Goal: Information Seeking & Learning: Check status

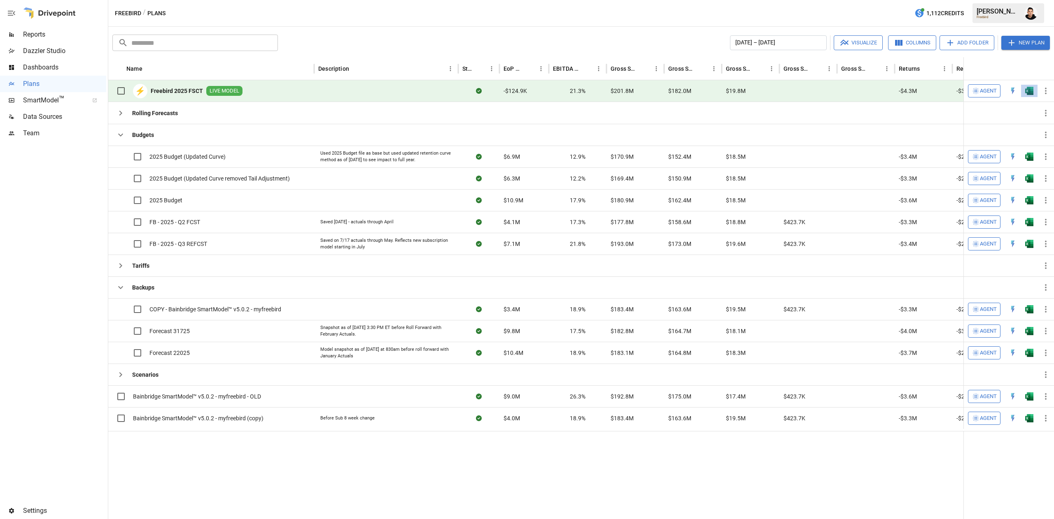
click at [1035, 88] on button "button" at bounding box center [1029, 91] width 26 height 12
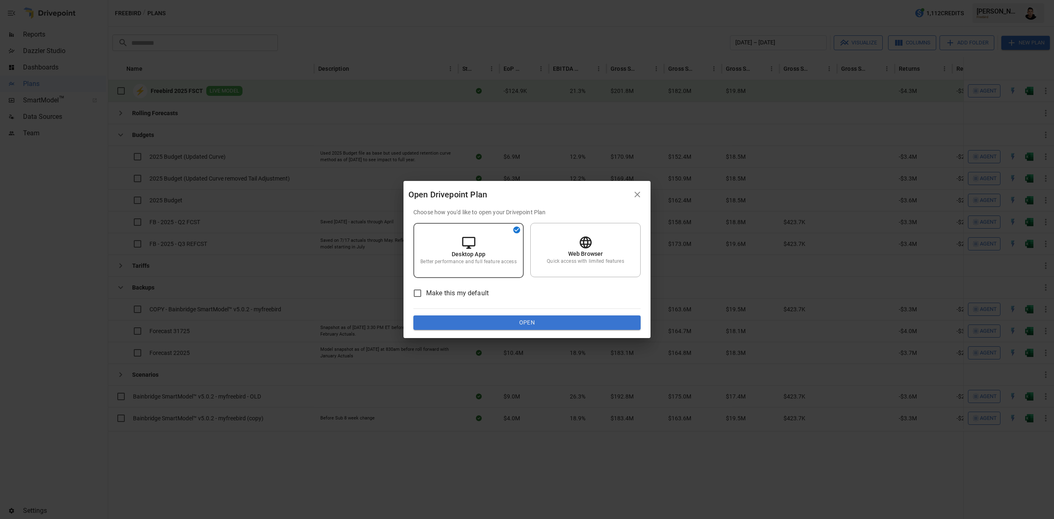
click at [566, 318] on button "Open" at bounding box center [526, 323] width 227 height 15
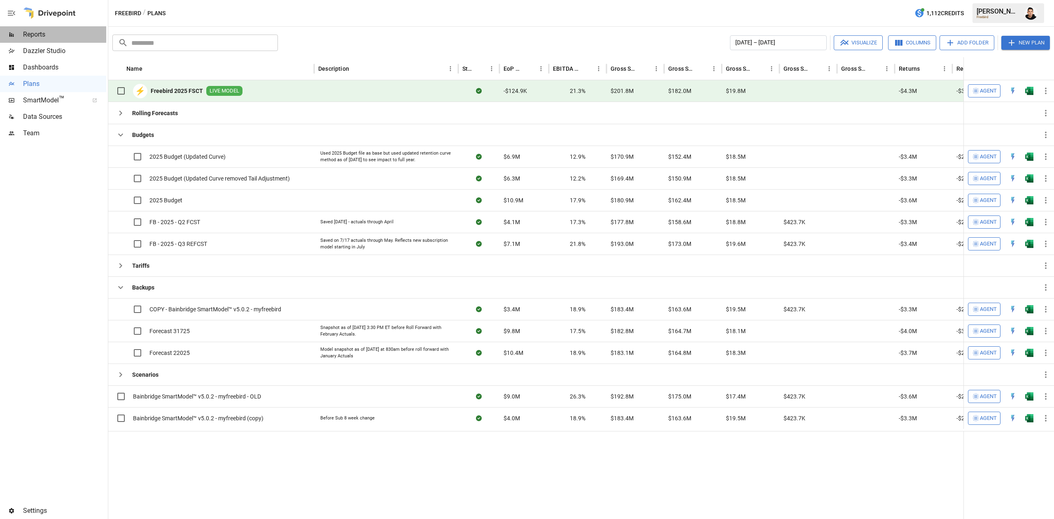
click at [38, 37] on span "Reports" at bounding box center [64, 35] width 83 height 10
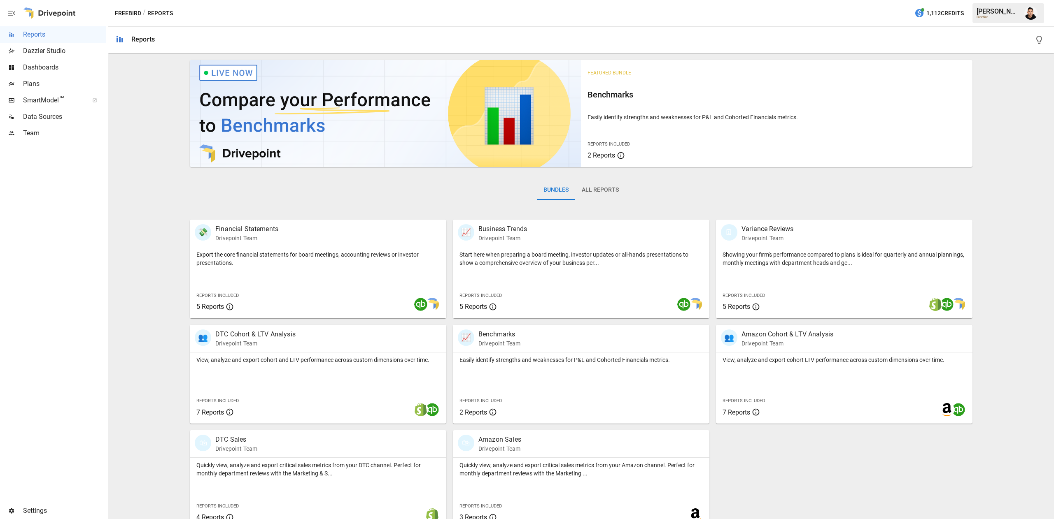
click at [589, 188] on button "All Reports" at bounding box center [600, 190] width 50 height 20
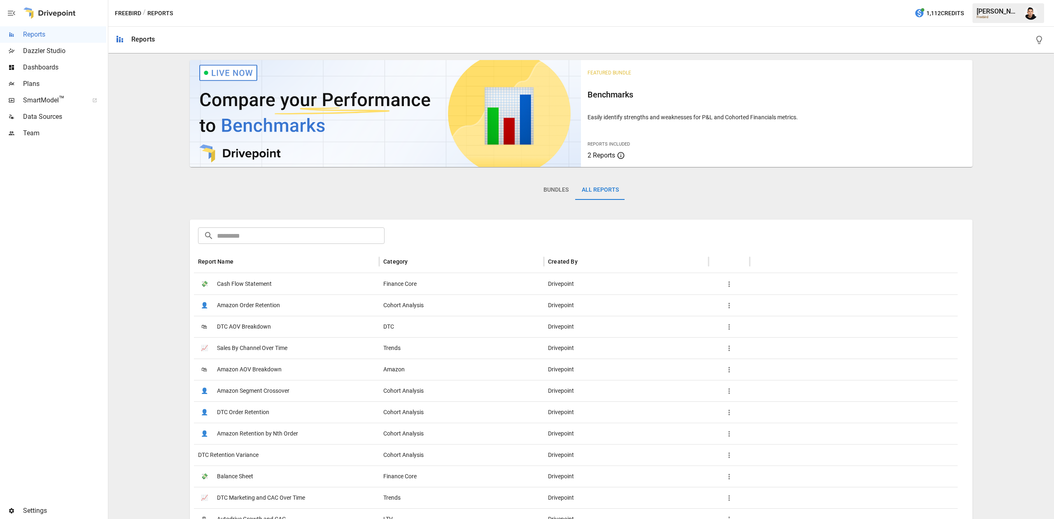
click at [549, 188] on button "Bundles" at bounding box center [556, 190] width 38 height 20
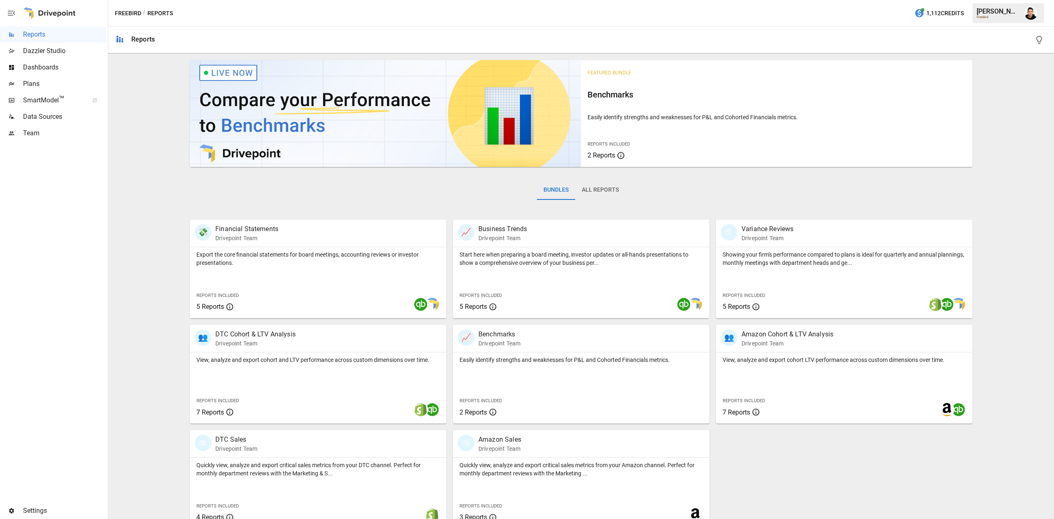
click at [39, 86] on span "Plans" at bounding box center [64, 84] width 83 height 10
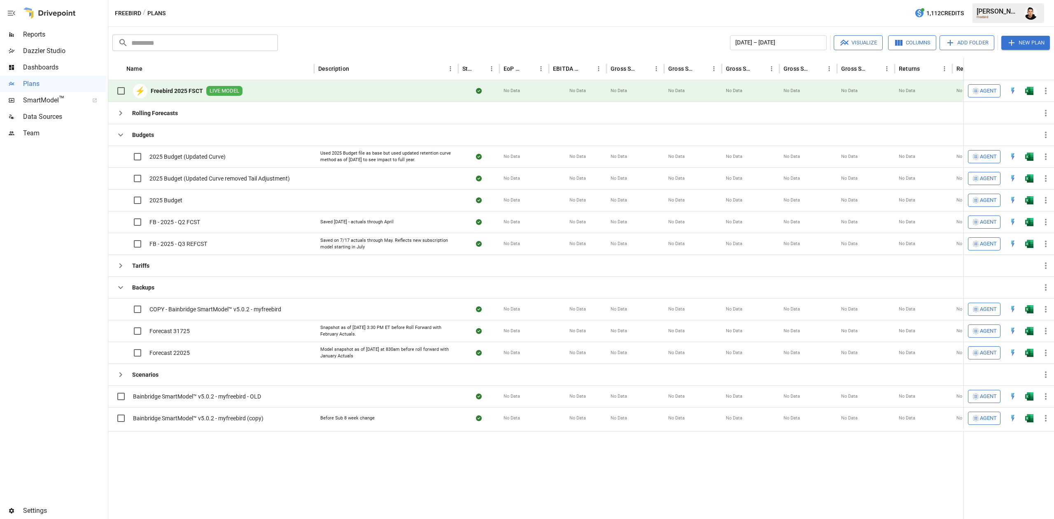
click at [56, 35] on span "Reports" at bounding box center [64, 35] width 83 height 10
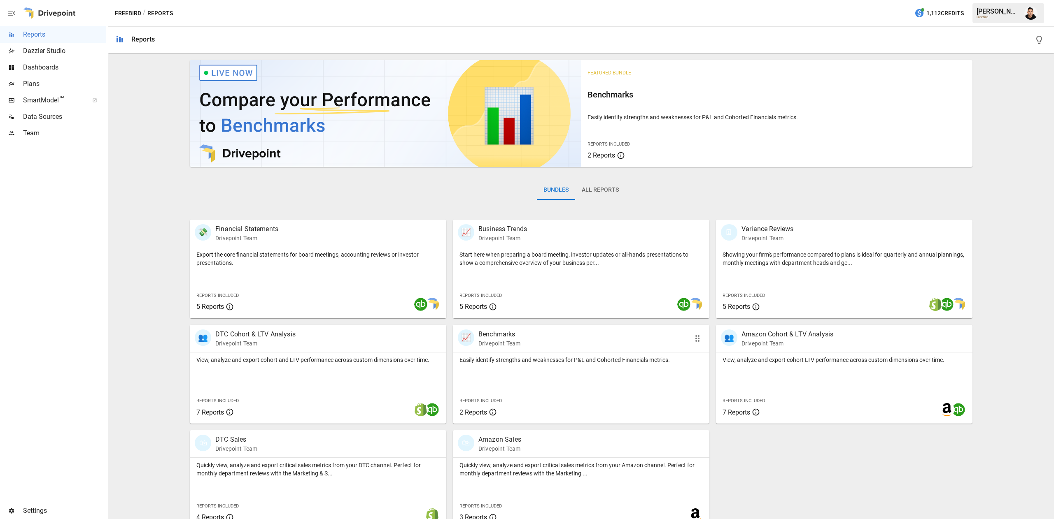
scroll to position [13, 0]
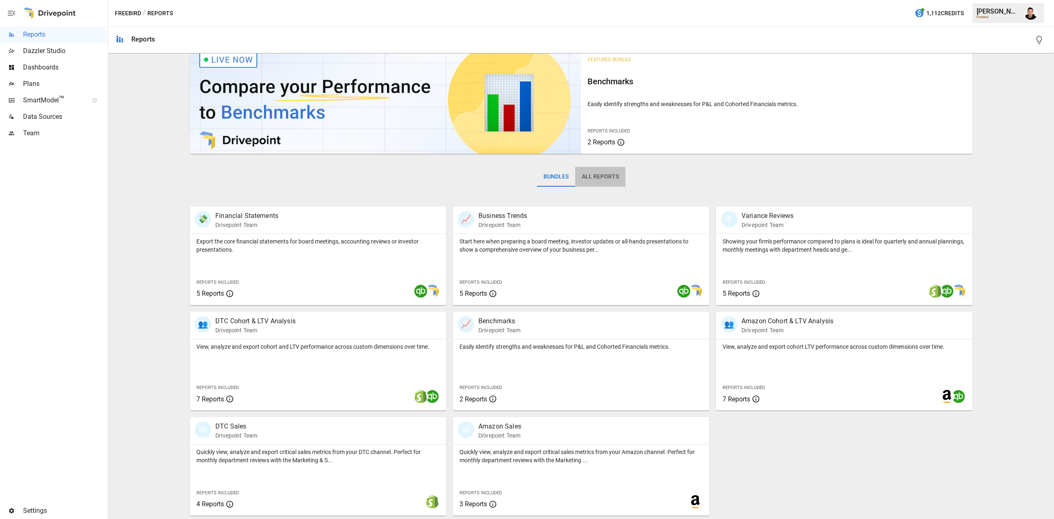
click at [602, 175] on button "All Reports" at bounding box center [600, 177] width 50 height 20
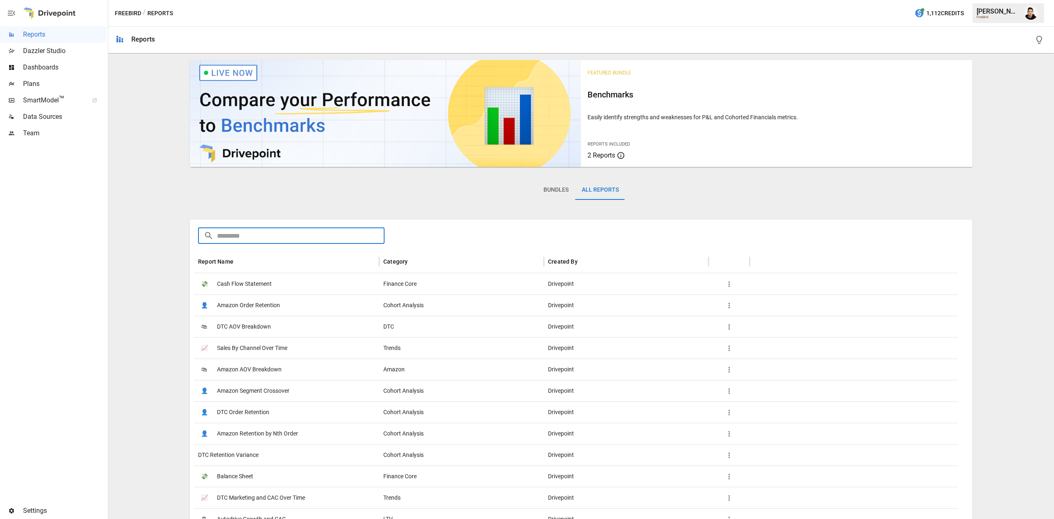
click at [370, 239] on input "text" at bounding box center [300, 236] width 167 height 16
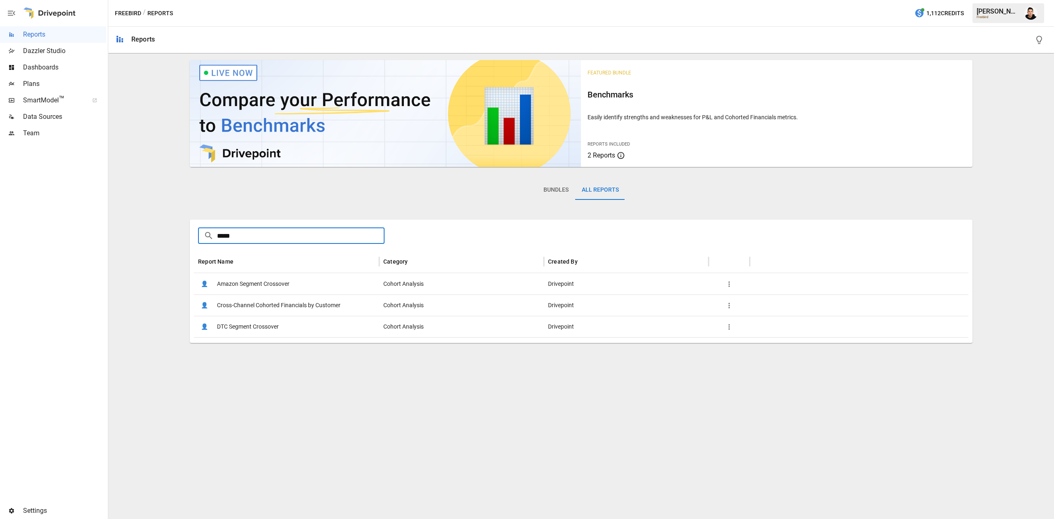
type input "*****"
click at [344, 305] on div "👤 Cross-Channel Cohorted Financials by Customer" at bounding box center [286, 305] width 185 height 21
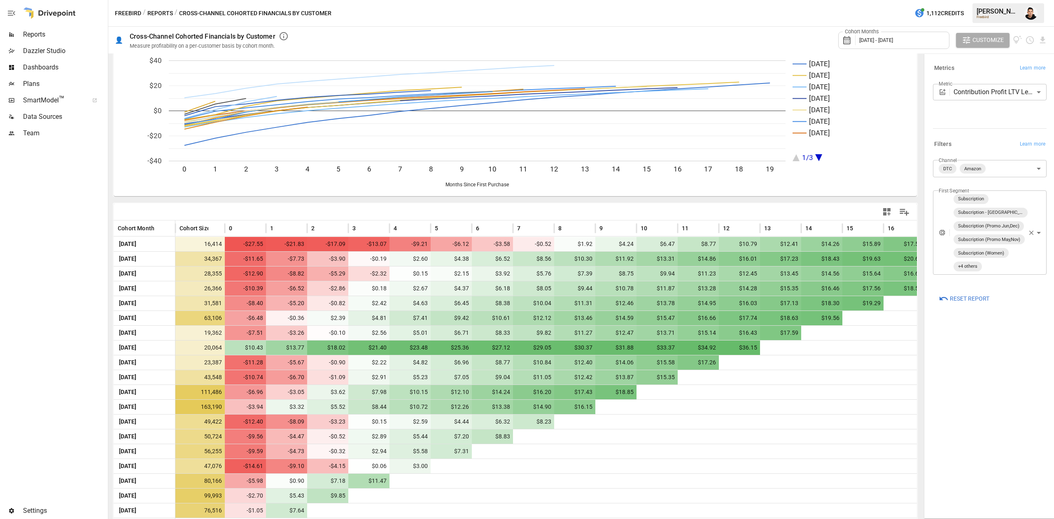
scroll to position [30, 0]
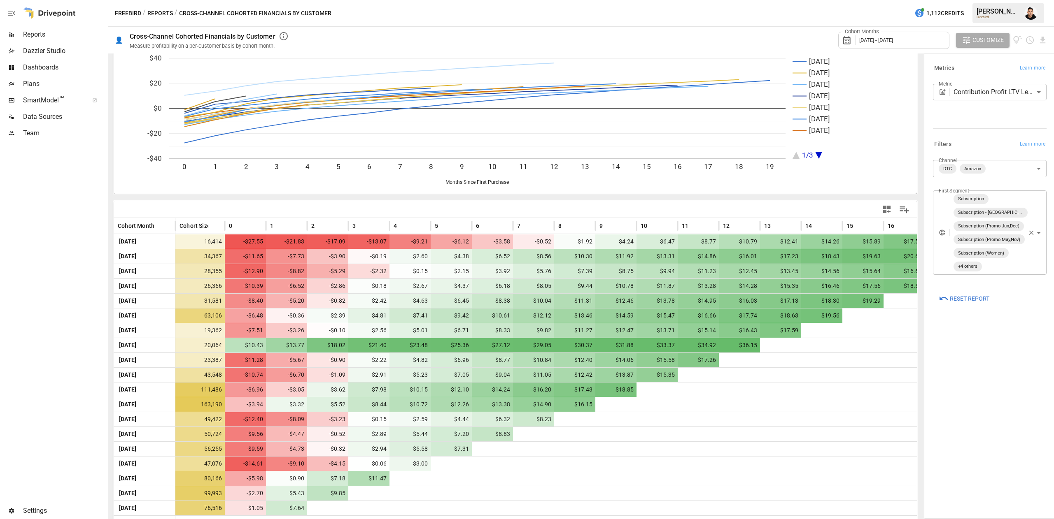
click at [998, 0] on body "Reports Dazzler Studio Dashboards Plans SmartModel ™ Data Sources Team Settings…" at bounding box center [527, 0] width 1054 height 0
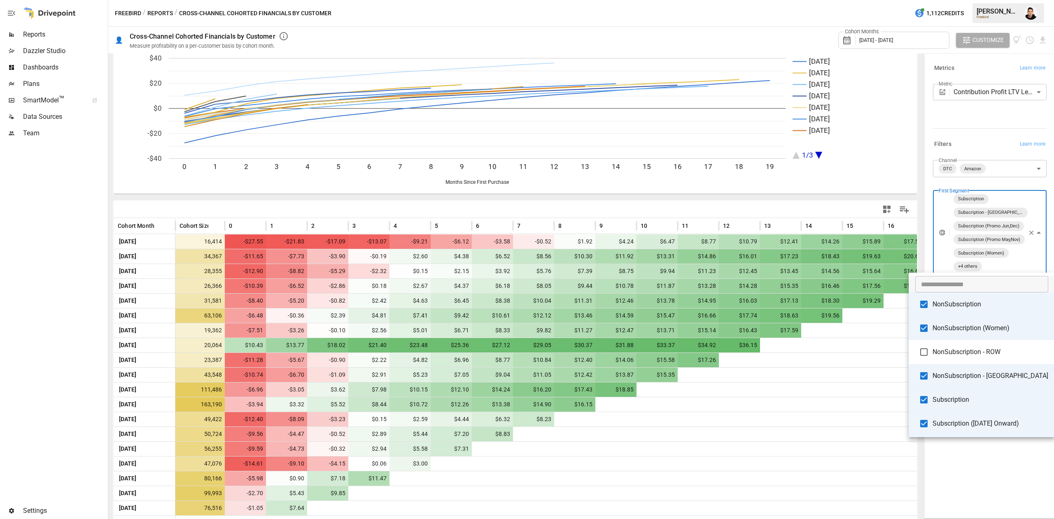
scroll to position [121, 0]
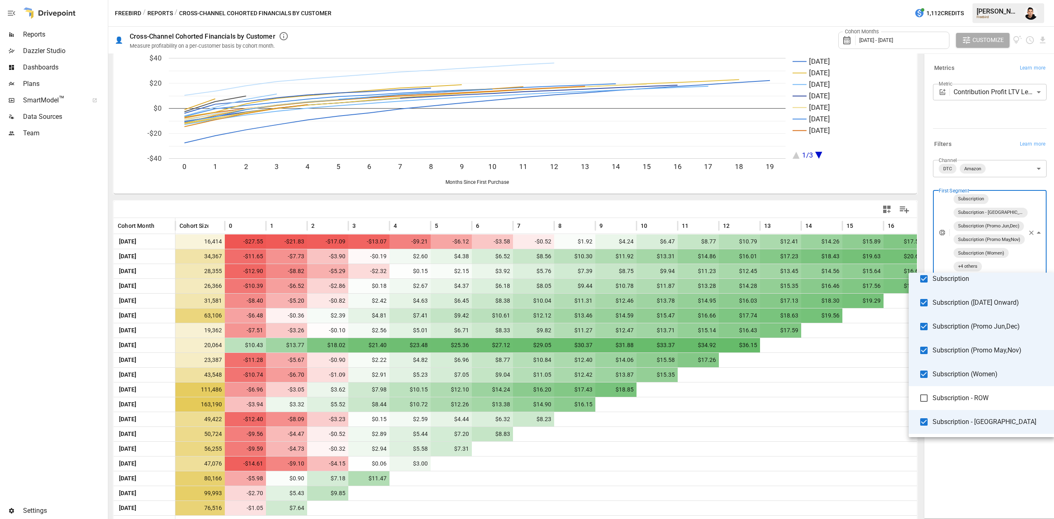
click at [1001, 503] on div at bounding box center [527, 259] width 1054 height 519
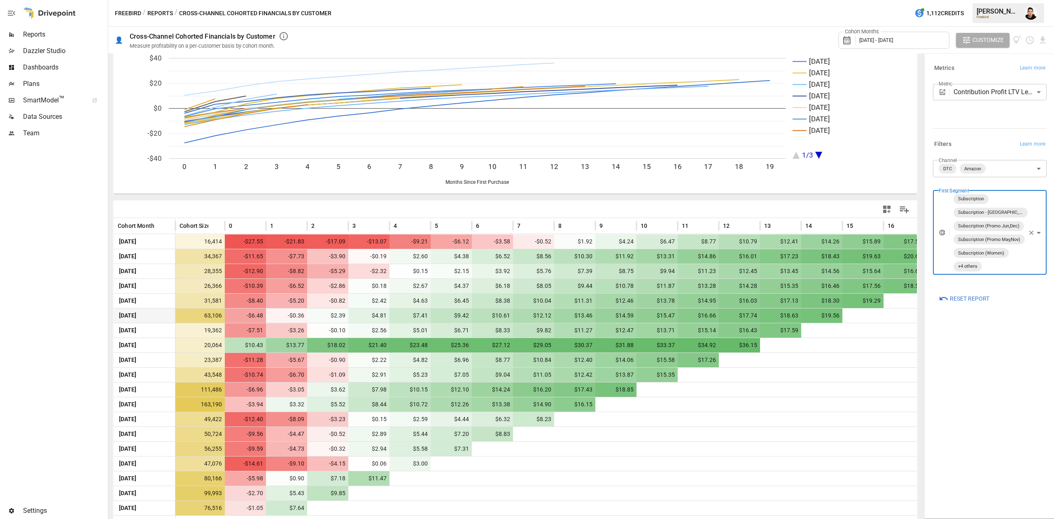
scroll to position [43, 0]
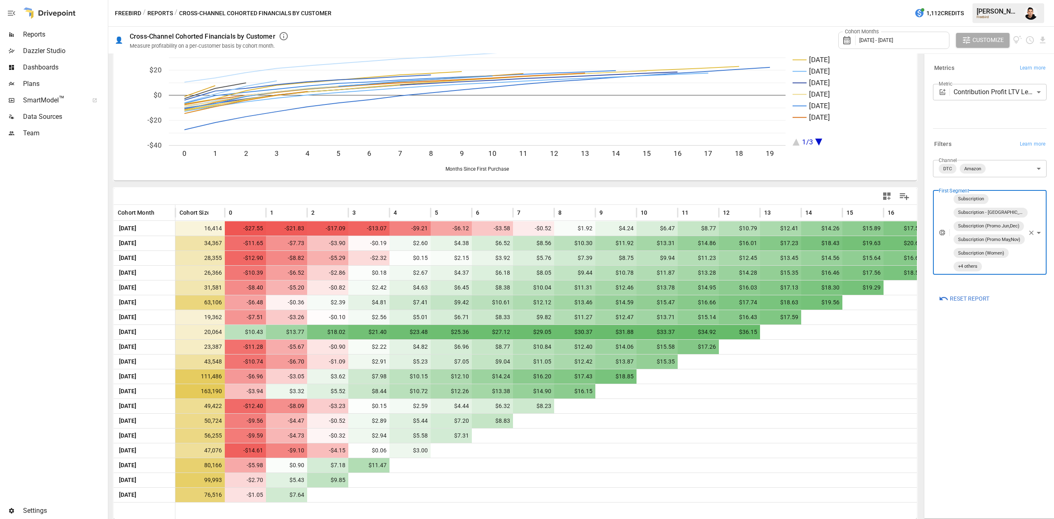
click at [891, 43] on span "[DATE] - [DATE]" at bounding box center [876, 40] width 34 height 6
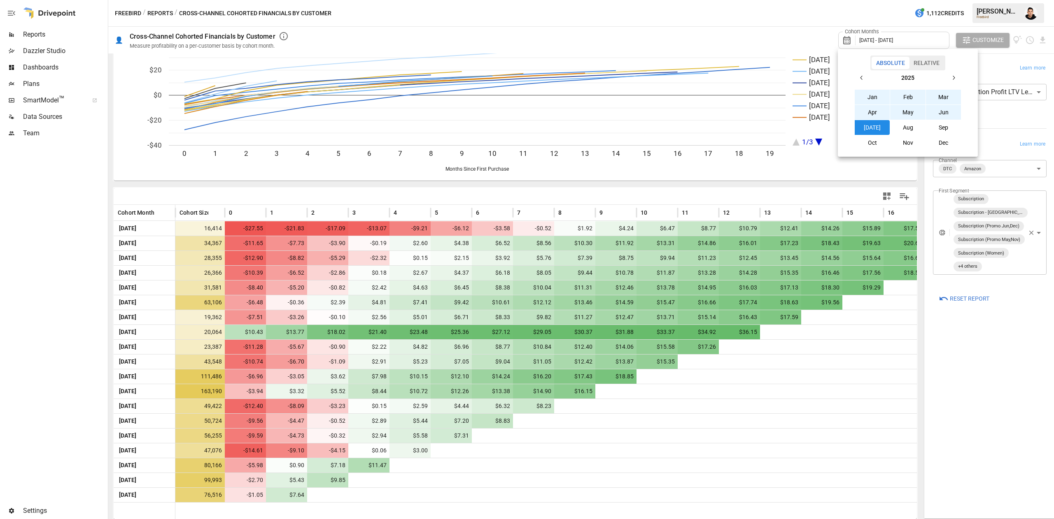
click at [859, 85] on button "button" at bounding box center [861, 77] width 15 height 15
click at [865, 89] on td "Jan" at bounding box center [872, 96] width 36 height 15
click at [954, 81] on button "button" at bounding box center [953, 77] width 15 height 15
click at [941, 146] on button "Dec" at bounding box center [943, 142] width 35 height 15
click at [858, 76] on button "button" at bounding box center [861, 77] width 15 height 15
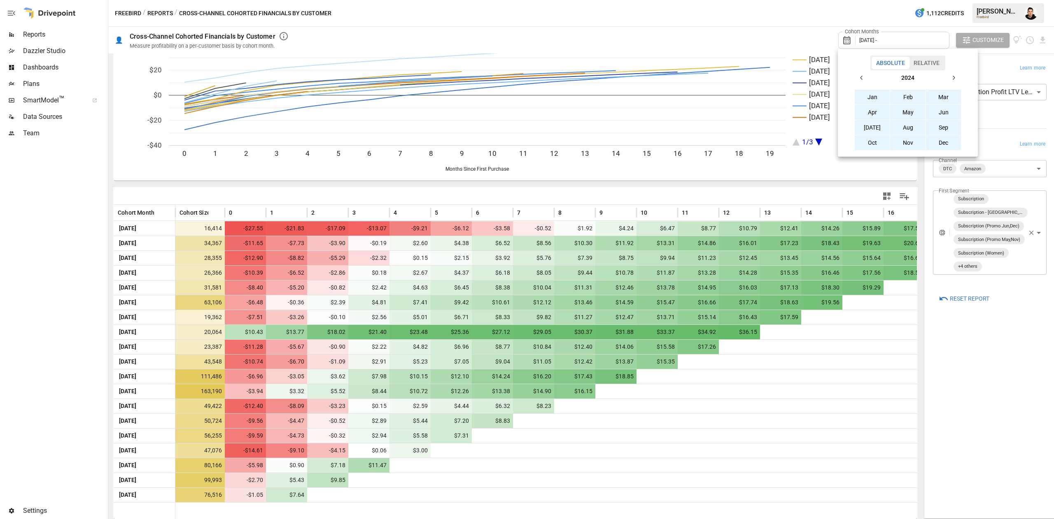
click at [865, 98] on button "Jan" at bounding box center [871, 97] width 35 height 15
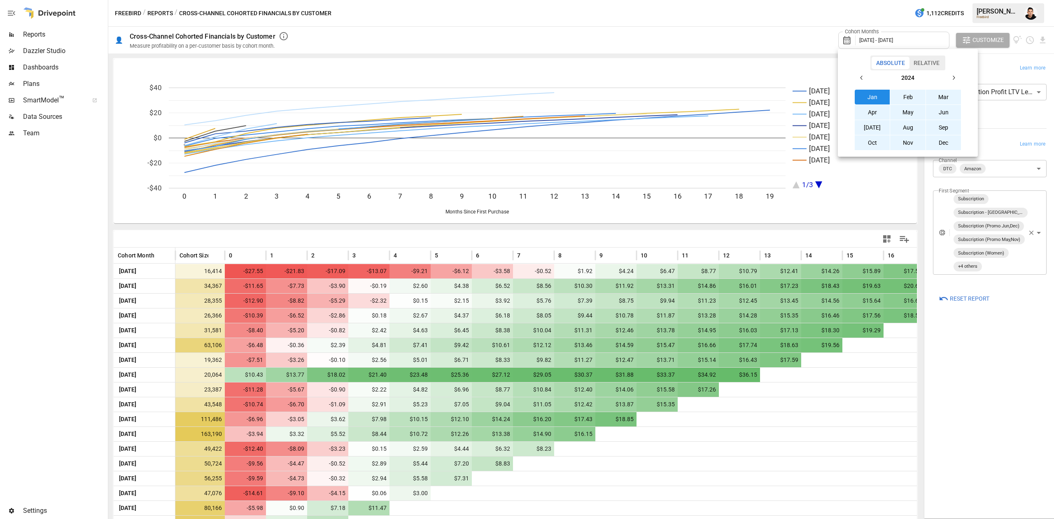
click at [940, 369] on div at bounding box center [527, 259] width 1054 height 519
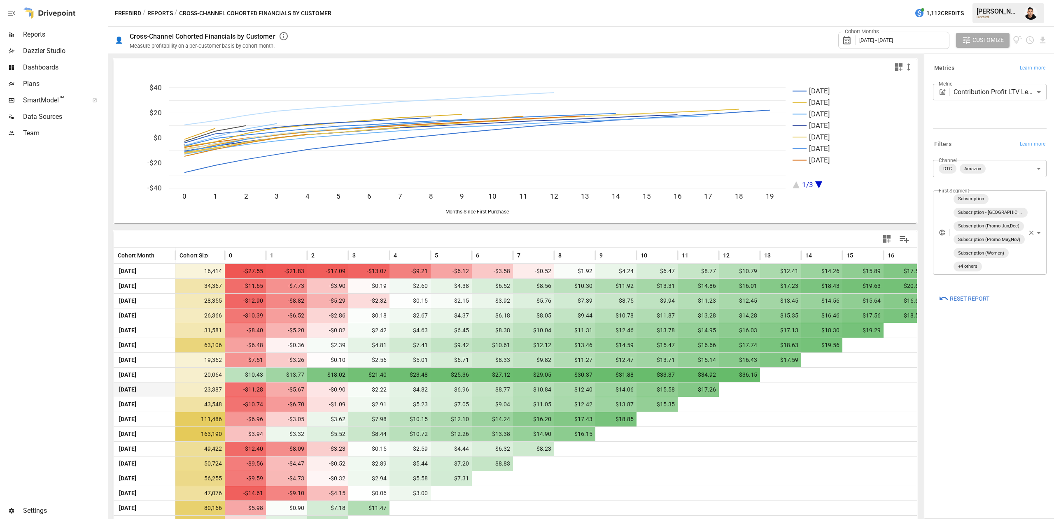
scroll to position [58, 0]
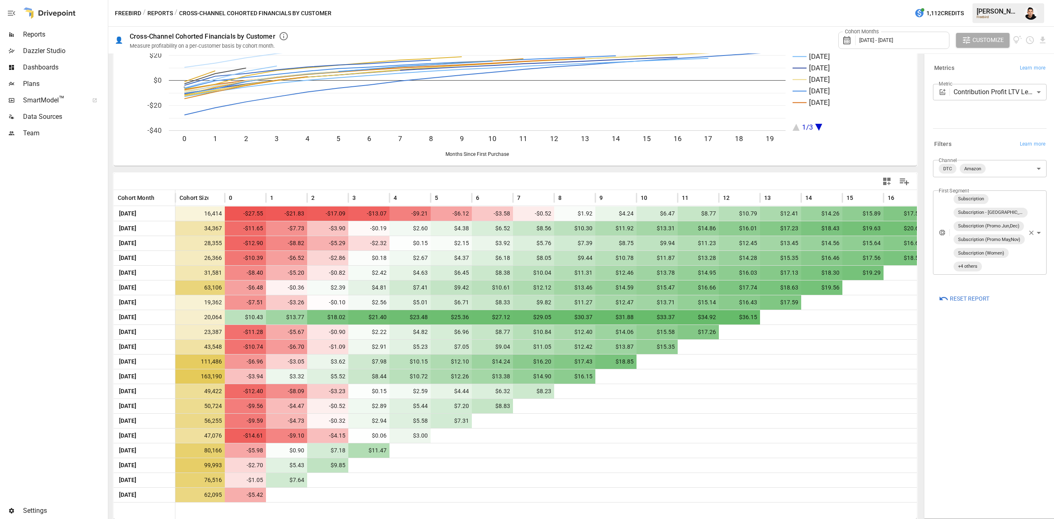
click at [999, 0] on body "Reports Dazzler Studio Dashboards Plans SmartModel ™ Data Sources Team Settings…" at bounding box center [527, 0] width 1054 height 0
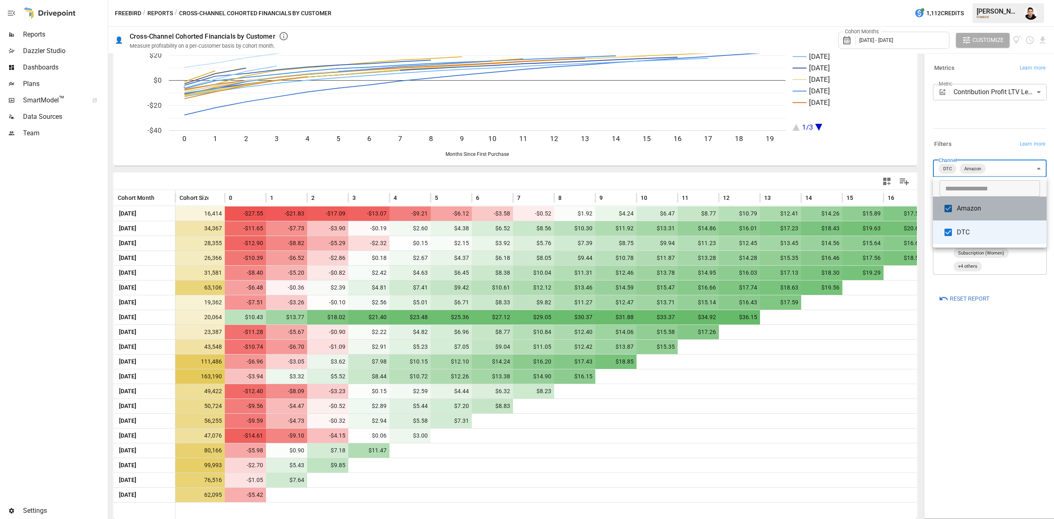
click at [973, 210] on span "Amazon" at bounding box center [997, 209] width 83 height 10
type input "***"
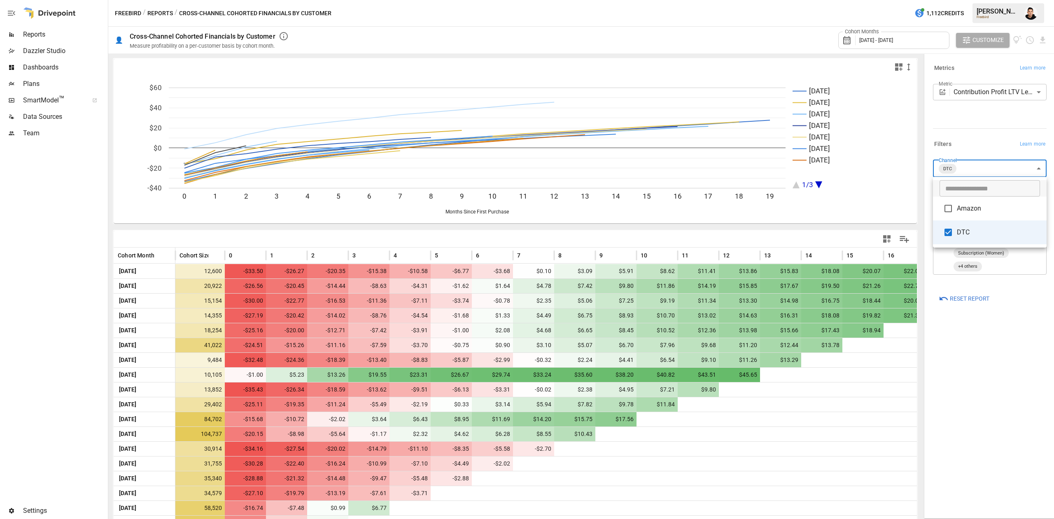
click at [916, 482] on div at bounding box center [527, 259] width 1054 height 519
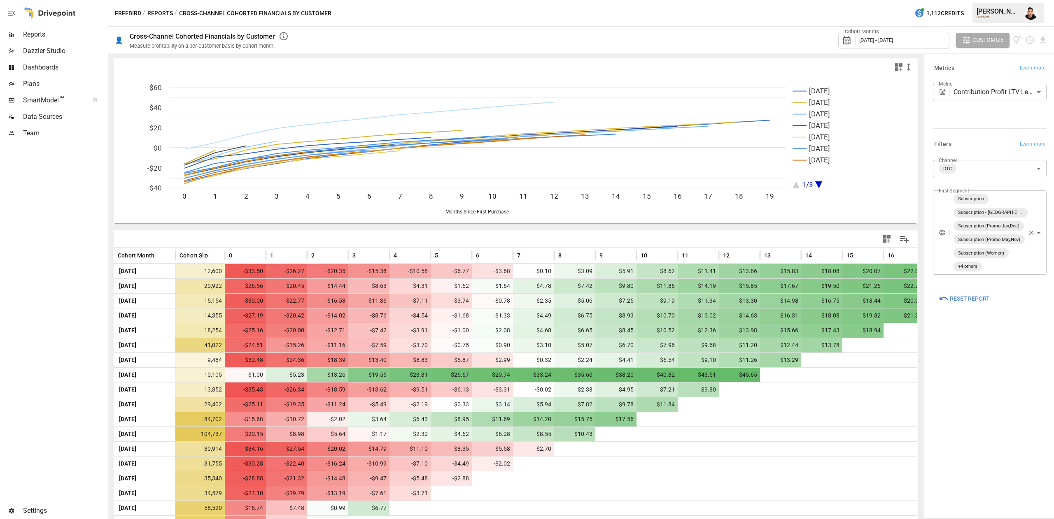
click at [916, 482] on div "​ Amazon DTC" at bounding box center [527, 259] width 1054 height 519
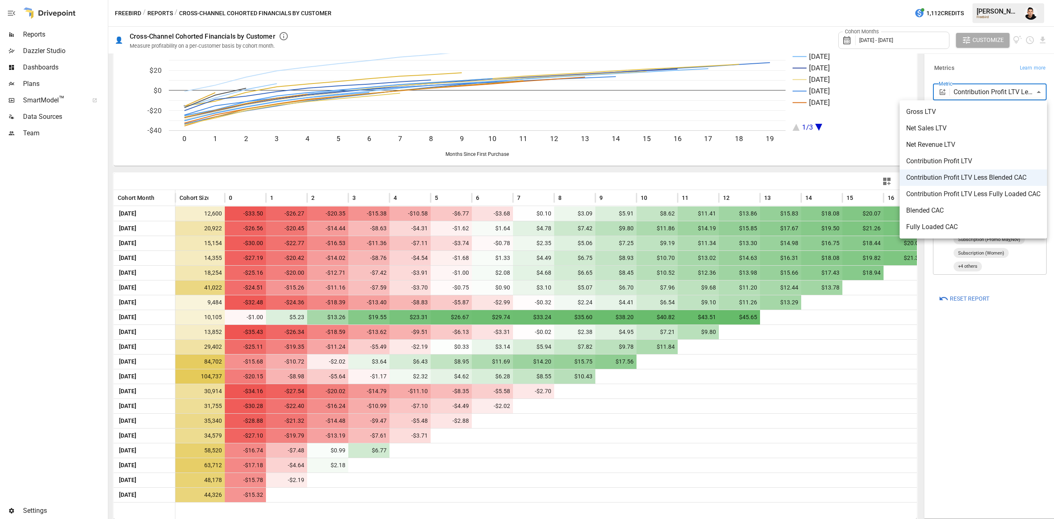
click at [980, 0] on body "Reports Dazzler Studio Dashboards Plans SmartModel ™ Data Sources Team Settings…" at bounding box center [527, 0] width 1054 height 0
click at [980, 65] on div at bounding box center [527, 259] width 1054 height 519
click at [974, 0] on body "Reports Dazzler Studio Dashboards Plans SmartModel ™ Data Sources Team Settings…" at bounding box center [527, 0] width 1054 height 0
click at [960, 127] on span "Net Sales LTV" at bounding box center [973, 128] width 134 height 10
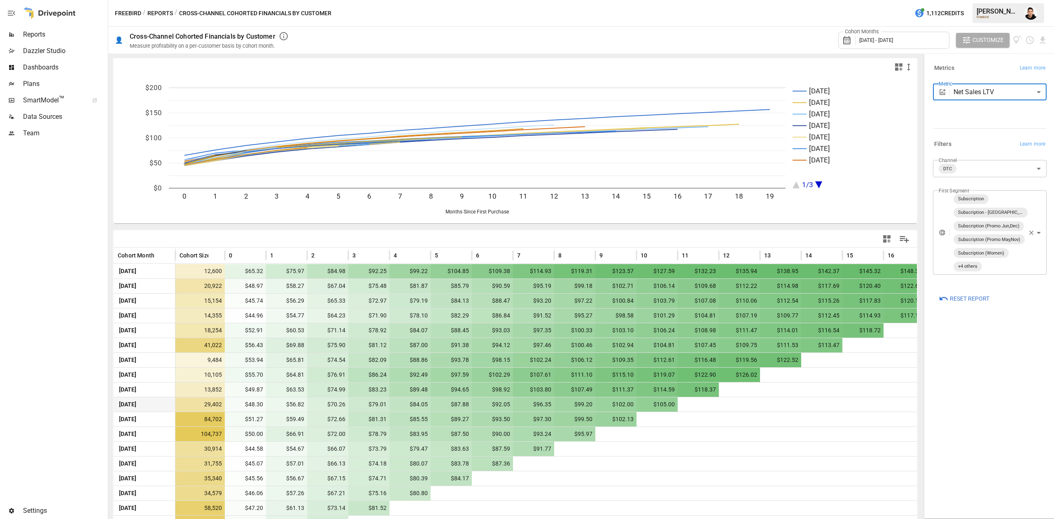
scroll to position [58, 0]
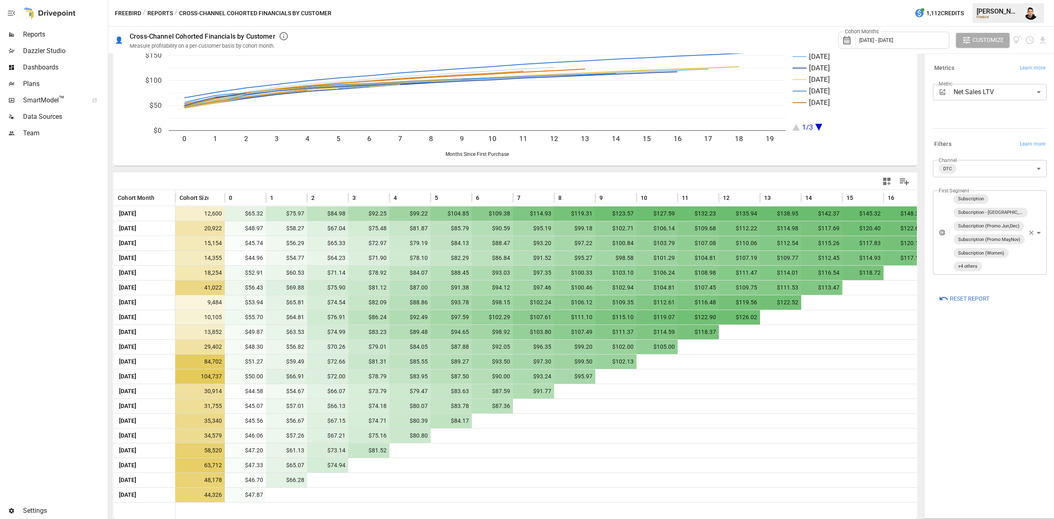
click at [988, 0] on body "Reports Dazzler Studio Dashboards Plans SmartModel ™ Data Sources Team Settings…" at bounding box center [527, 0] width 1054 height 0
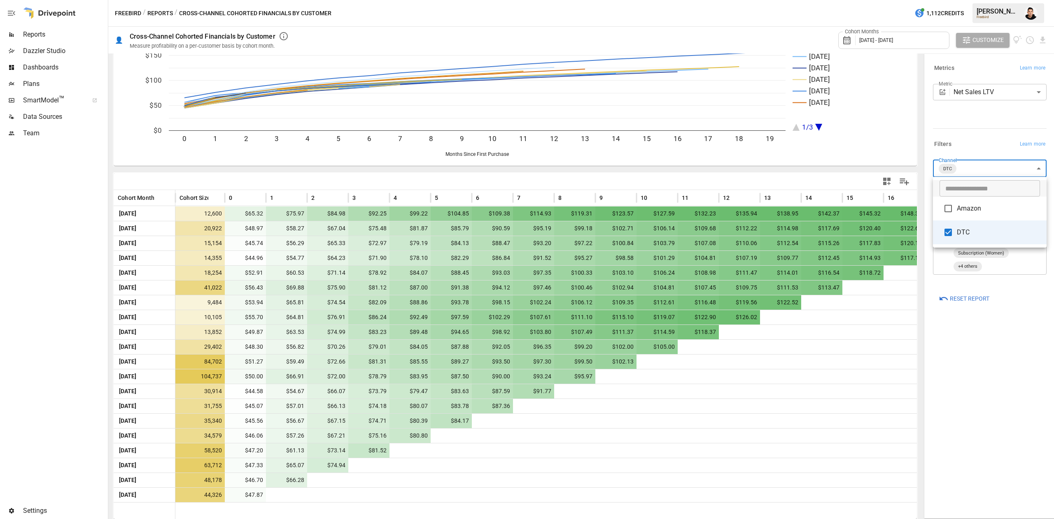
click at [992, 123] on div at bounding box center [527, 259] width 1054 height 519
click at [995, 0] on body "Reports Dazzler Studio Dashboards Plans SmartModel ™ Data Sources Team Settings…" at bounding box center [527, 0] width 1054 height 0
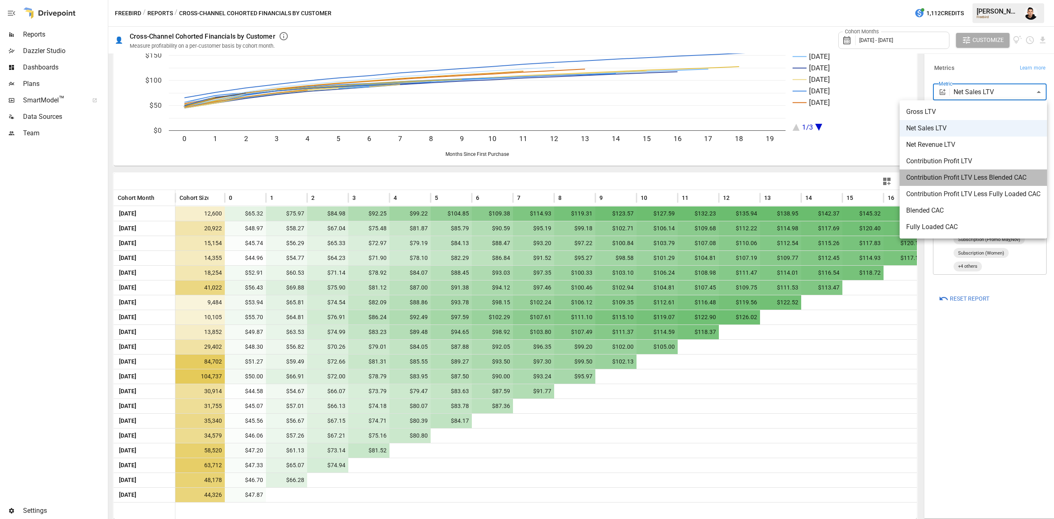
click at [983, 181] on span "Contribution Profit LTV Less Blended CAC" at bounding box center [973, 178] width 134 height 10
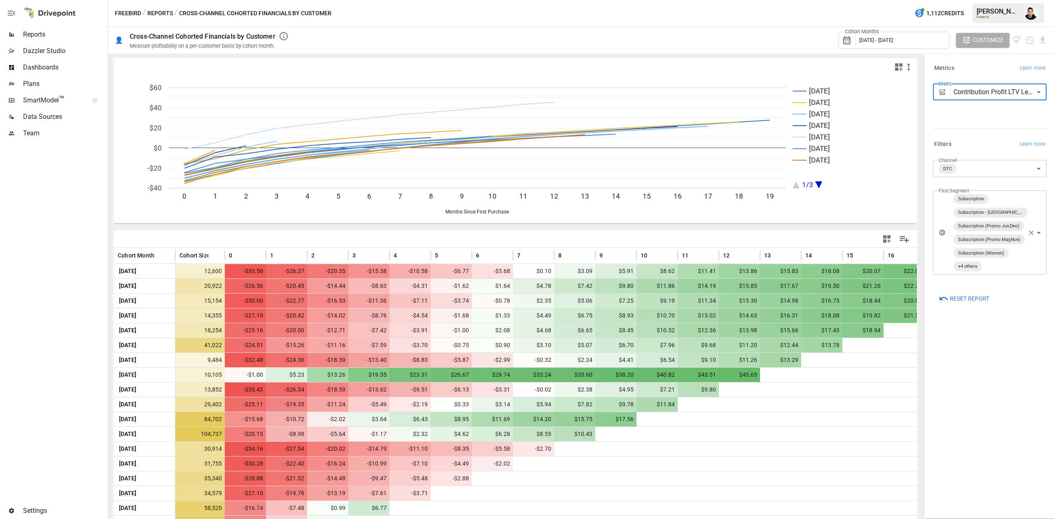
scroll to position [58, 0]
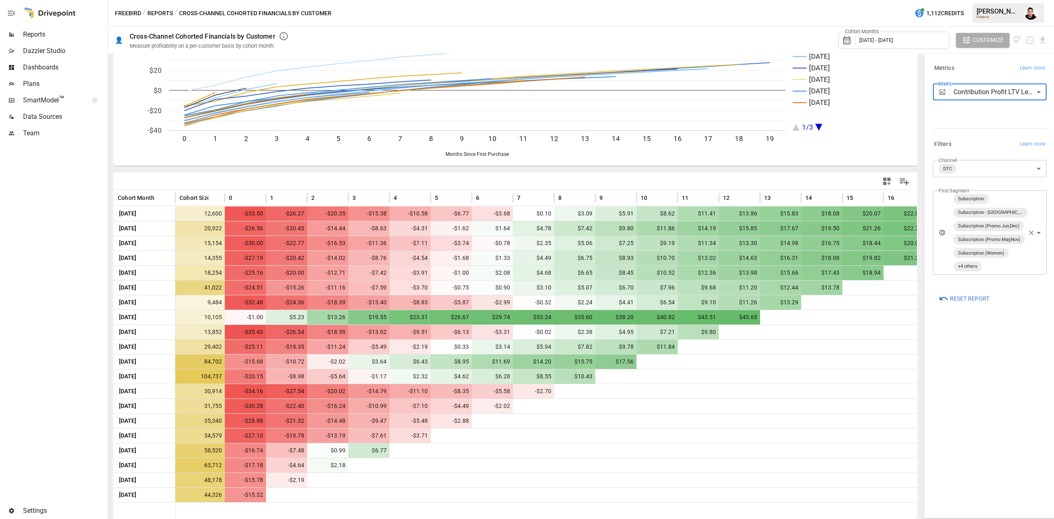
click at [967, 0] on body "Reports Dazzler Studio Dashboards Plans SmartModel ™ Data Sources Team Settings…" at bounding box center [527, 0] width 1054 height 0
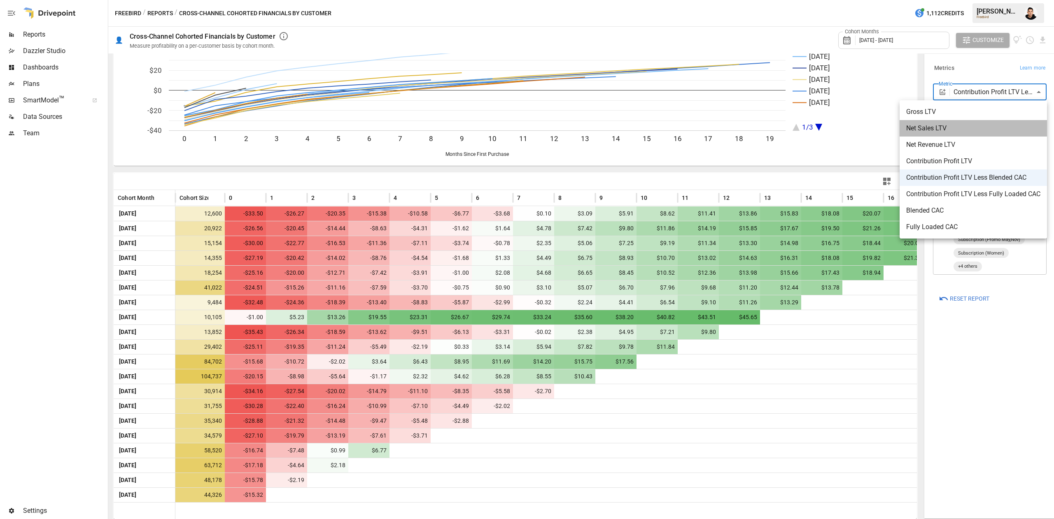
click at [963, 130] on span "Net Sales LTV" at bounding box center [973, 128] width 134 height 10
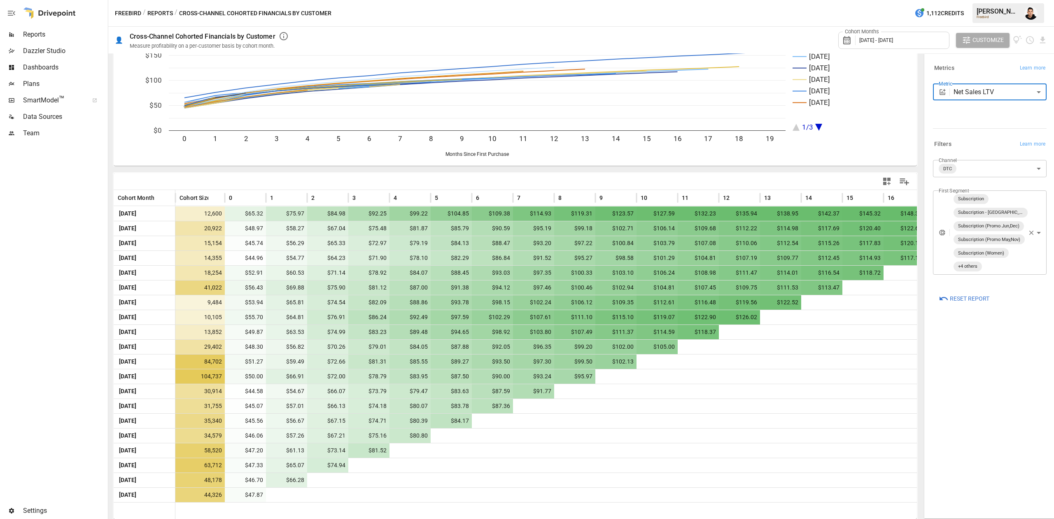
click at [972, 0] on body "Reports Dazzler Studio Dashboards Plans SmartModel ™ Data Sources Team Settings…" at bounding box center [527, 0] width 1054 height 0
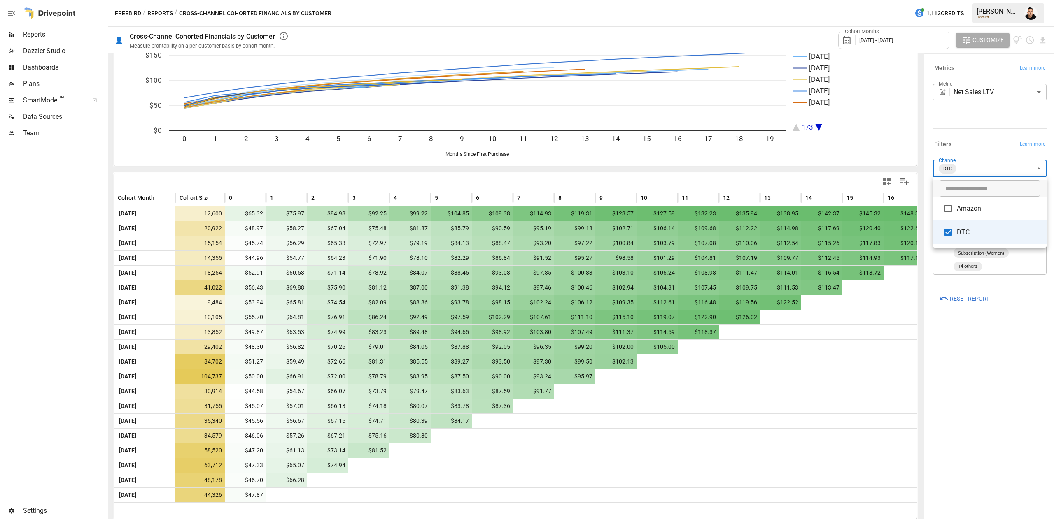
click at [965, 92] on div at bounding box center [527, 259] width 1054 height 519
click at [965, 92] on div "​ Amazon DTC" at bounding box center [527, 259] width 1054 height 519
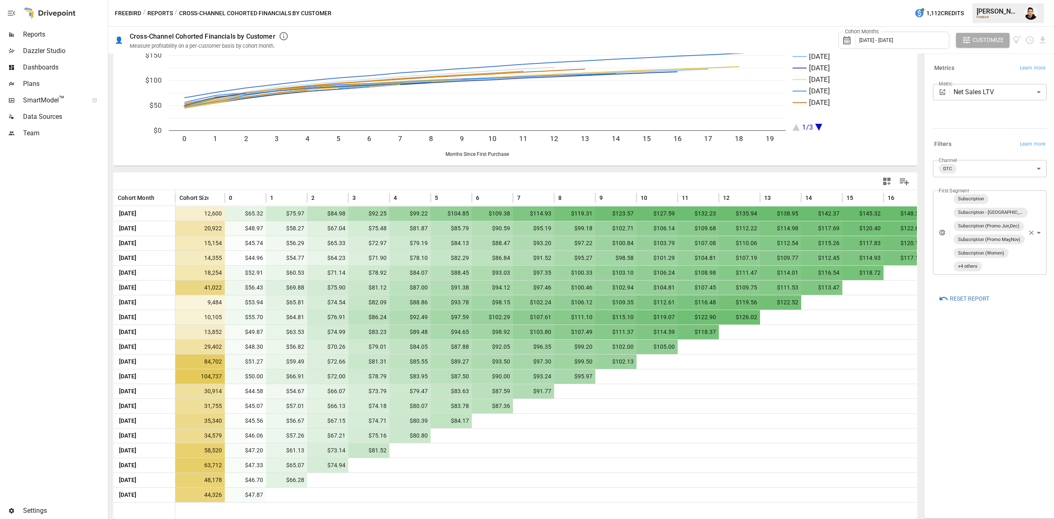
click at [968, 0] on body "Reports Dazzler Studio Dashboards Plans SmartModel ™ Data Sources Team Settings…" at bounding box center [527, 0] width 1054 height 0
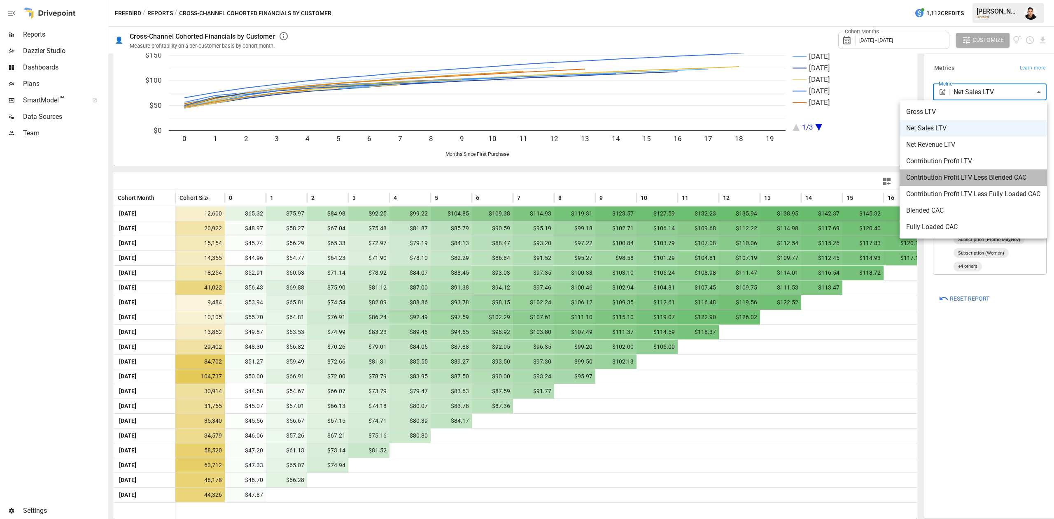
click at [1013, 174] on span "Contribution Profit LTV Less Blended CAC" at bounding box center [973, 178] width 134 height 10
type input "**********"
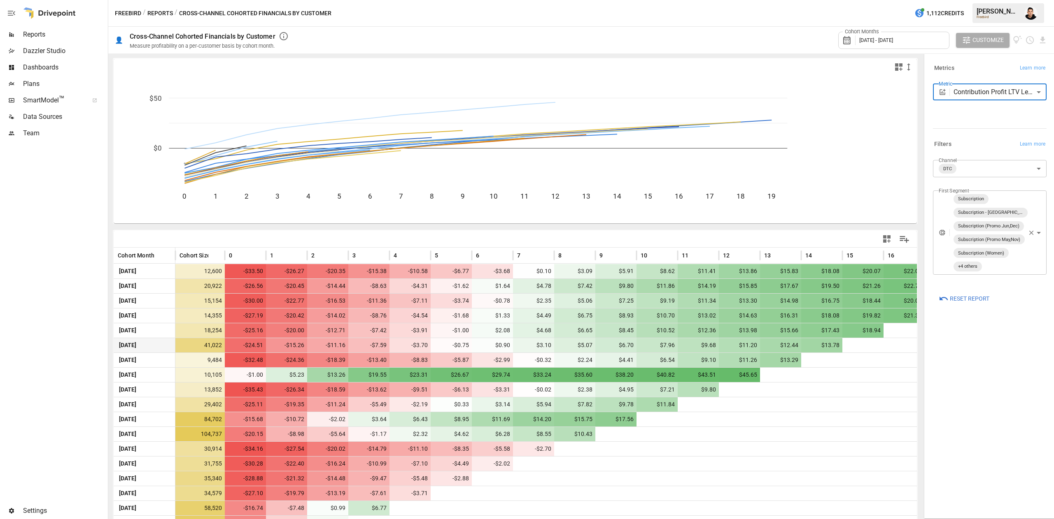
scroll to position [58, 0]
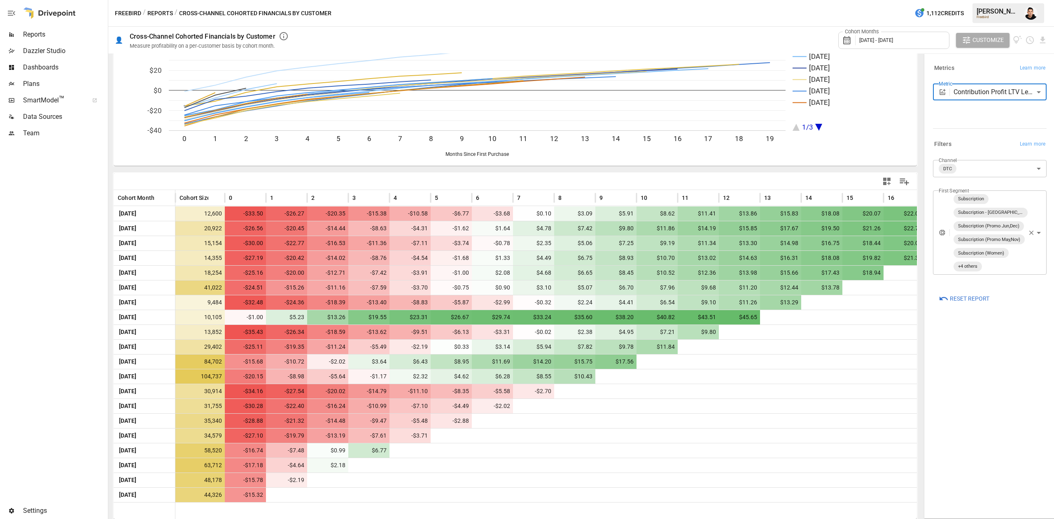
click at [993, 0] on body "Reports Dazzler Studio Dashboards Plans SmartModel ™ Data Sources Team Settings…" at bounding box center [527, 0] width 1054 height 0
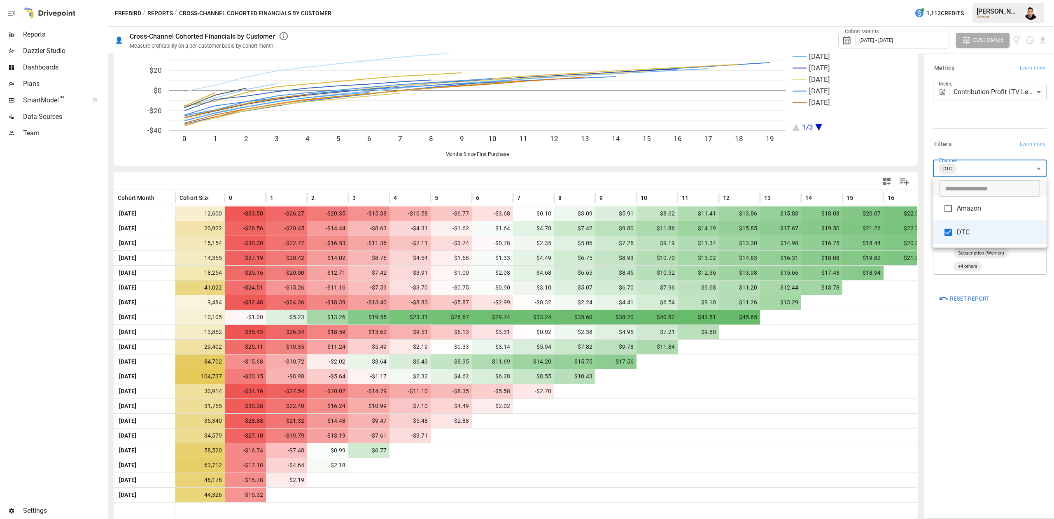
click at [962, 214] on li "Amazon" at bounding box center [990, 209] width 114 height 24
type input "**********"
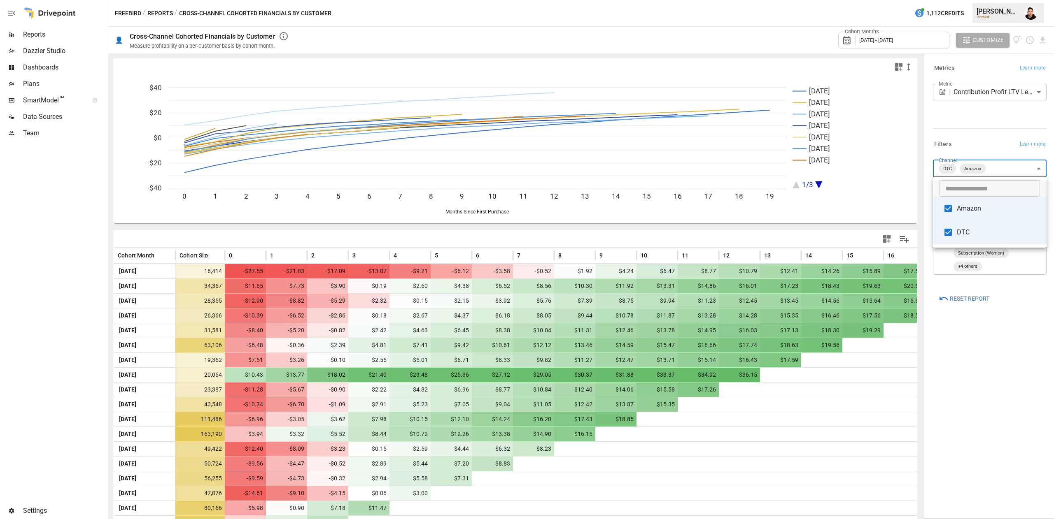
click at [918, 497] on div at bounding box center [527, 259] width 1054 height 519
click at [918, 497] on div "​ Amazon DTC" at bounding box center [527, 259] width 1054 height 519
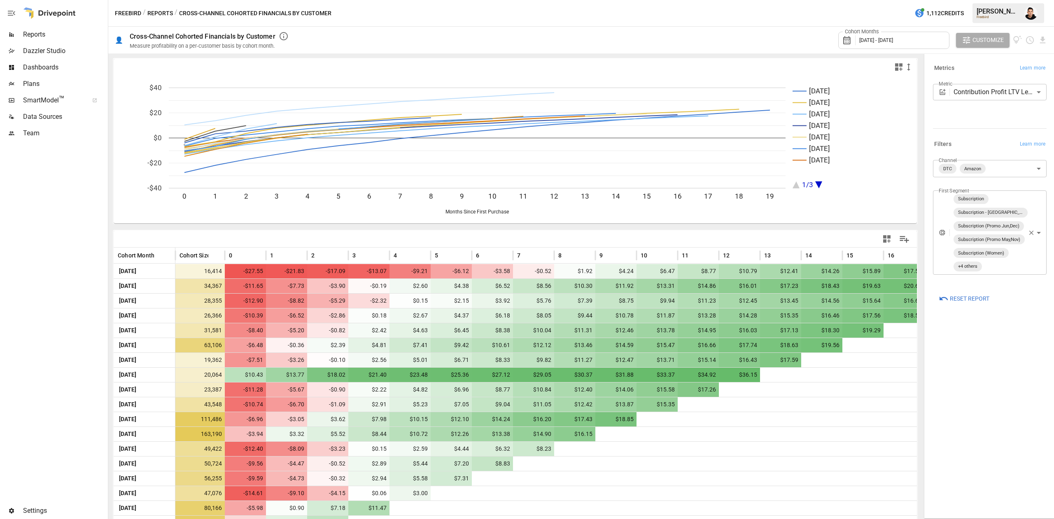
click at [979, 0] on body "Reports Dazzler Studio Dashboards Plans SmartModel ™ Data Sources Team Settings…" at bounding box center [527, 0] width 1054 height 0
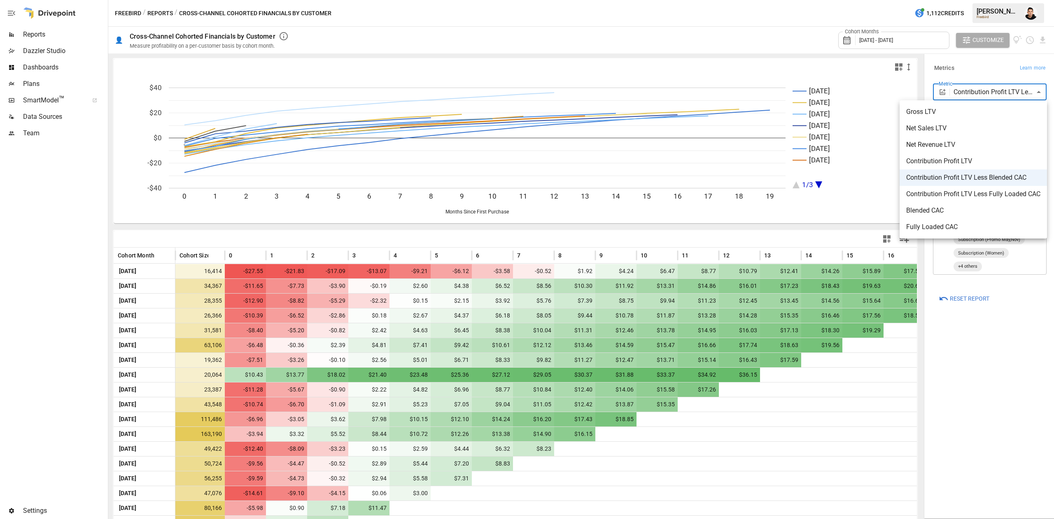
click at [962, 128] on span "Net Sales LTV" at bounding box center [973, 128] width 134 height 10
type input "**********"
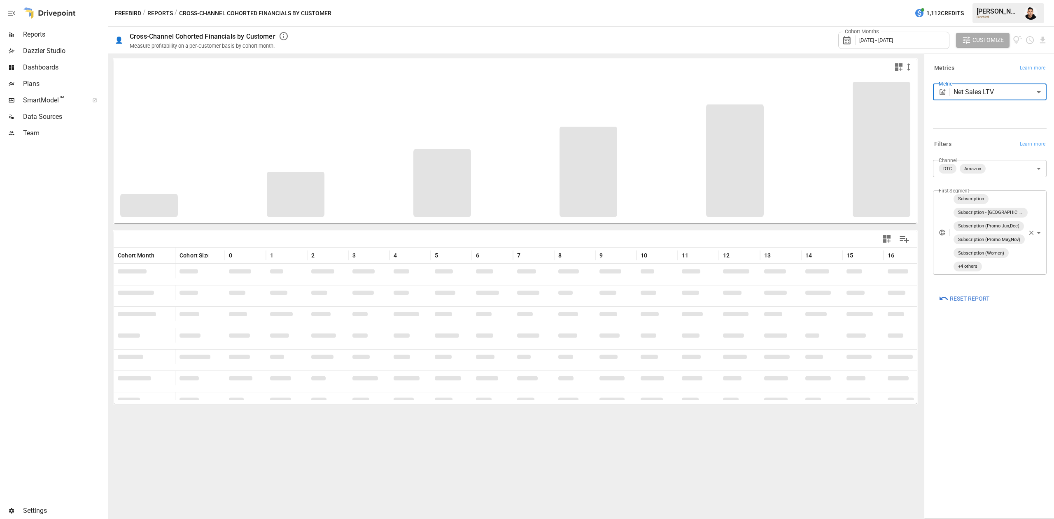
click at [994, 0] on body "Reports Dazzler Studio Dashboards Plans SmartModel ™ Data Sources Team Settings…" at bounding box center [527, 0] width 1054 height 0
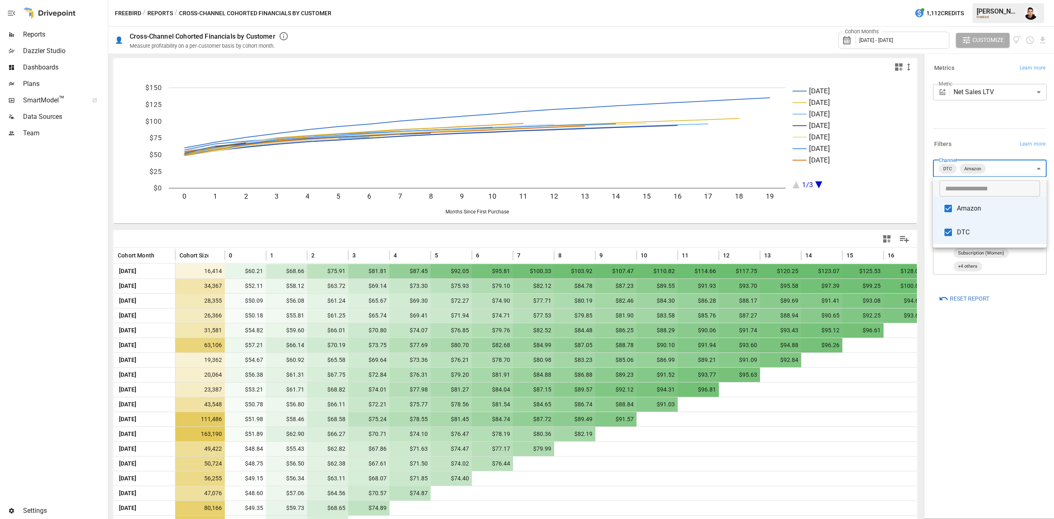
click at [981, 210] on span "Amazon" at bounding box center [997, 209] width 83 height 10
type input "***"
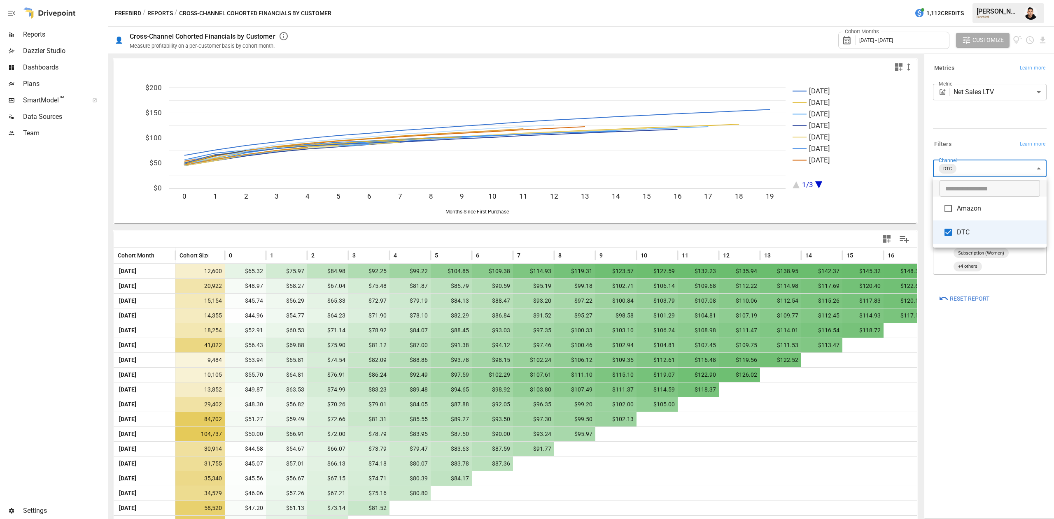
click at [61, 415] on div at bounding box center [527, 259] width 1054 height 519
